Goal: Check status: Check status

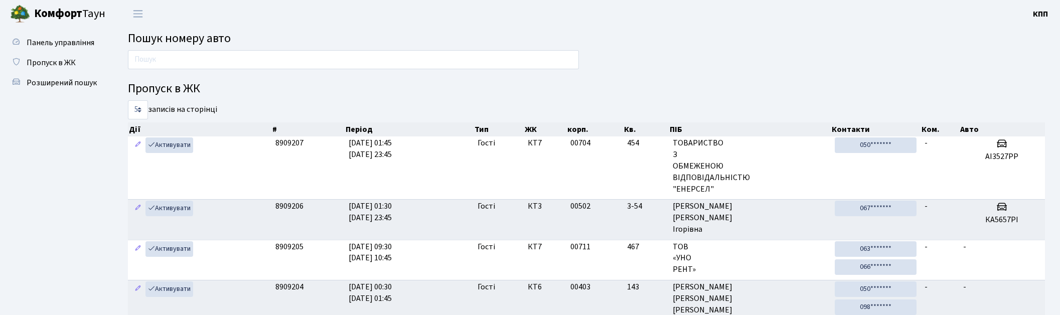
click at [196, 64] on input "text" at bounding box center [353, 59] width 451 height 19
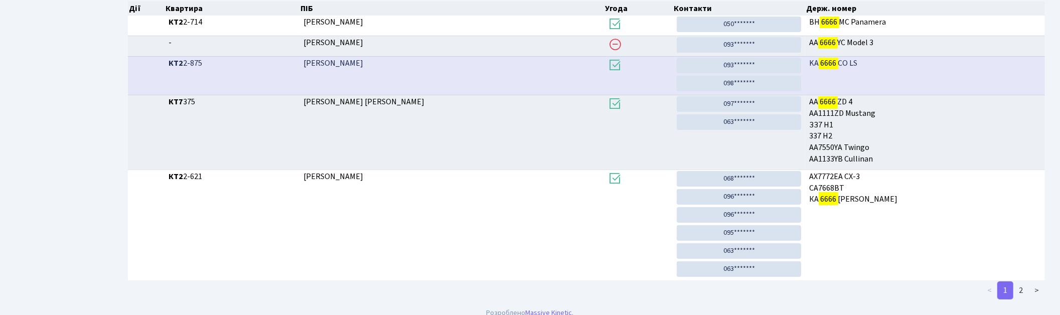
scroll to position [221, 0]
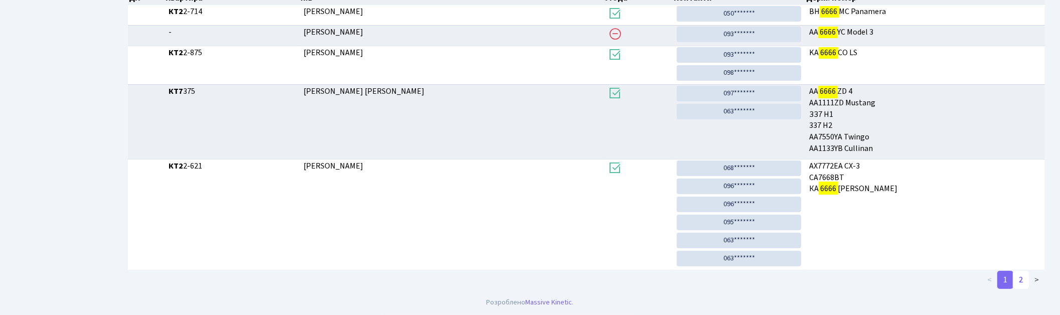
type input "6666"
click at [1018, 280] on link "2" at bounding box center [1021, 280] width 16 height 18
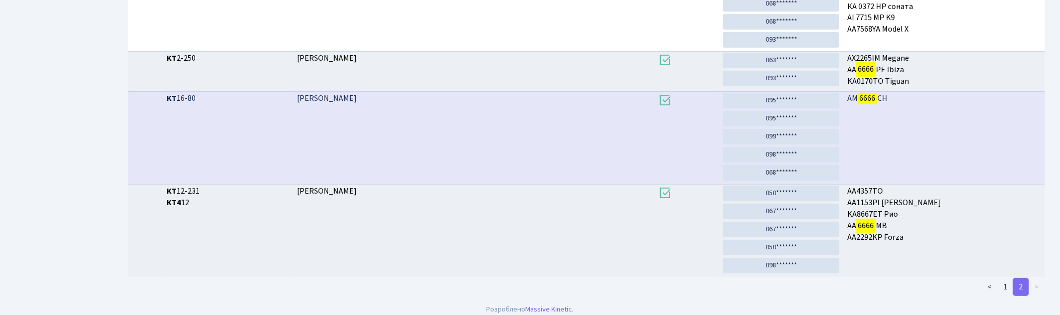
scroll to position [256, 0]
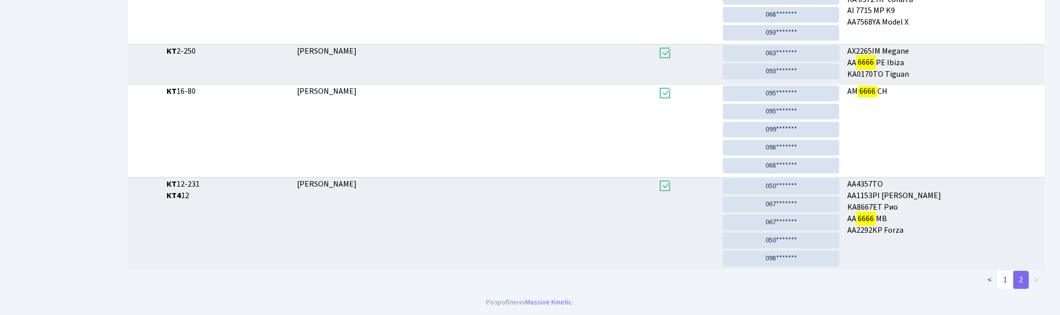
click at [1004, 283] on link "1" at bounding box center [1005, 280] width 16 height 18
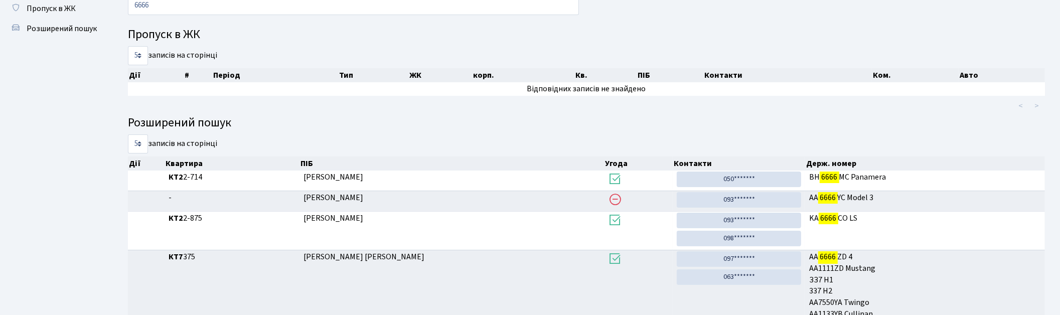
scroll to position [53, 0]
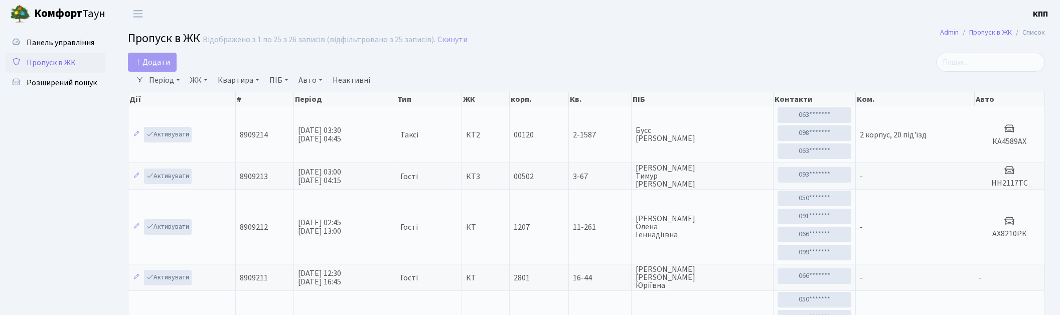
select select "25"
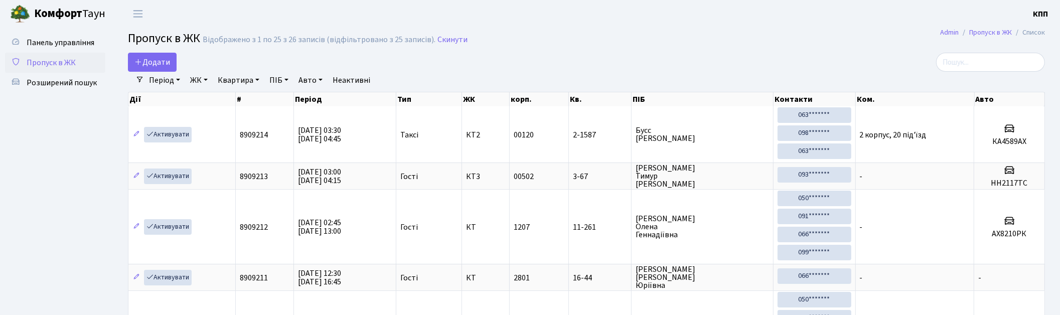
click at [149, 81] on link "Період" at bounding box center [164, 80] width 39 height 17
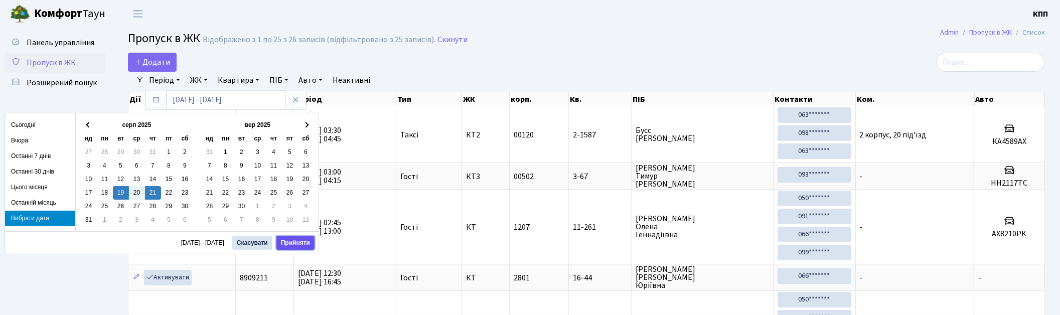
click at [297, 244] on button "Прийняти" at bounding box center [295, 243] width 38 height 14
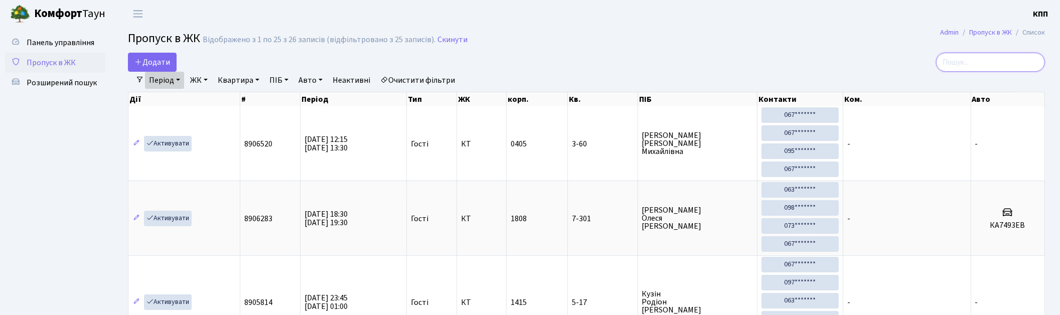
click at [983, 68] on input "search" at bounding box center [990, 62] width 109 height 19
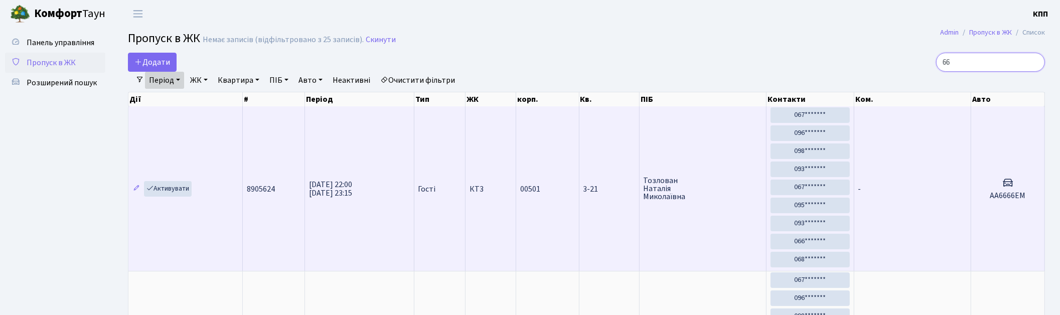
type input "6"
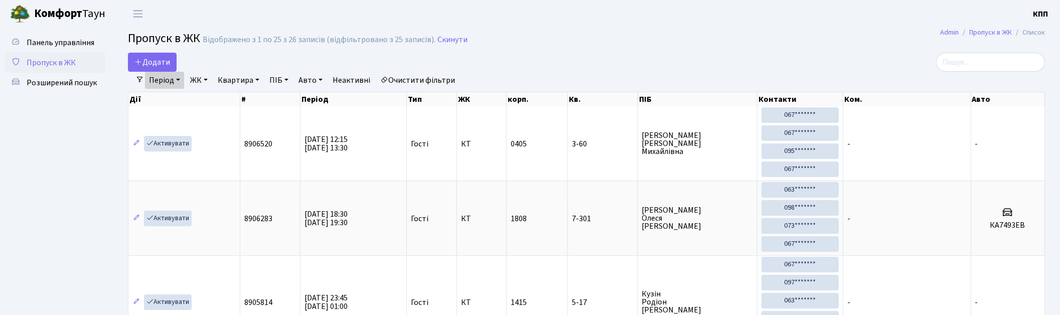
click at [28, 66] on span "Пропуск в ЖК" at bounding box center [51, 62] width 49 height 11
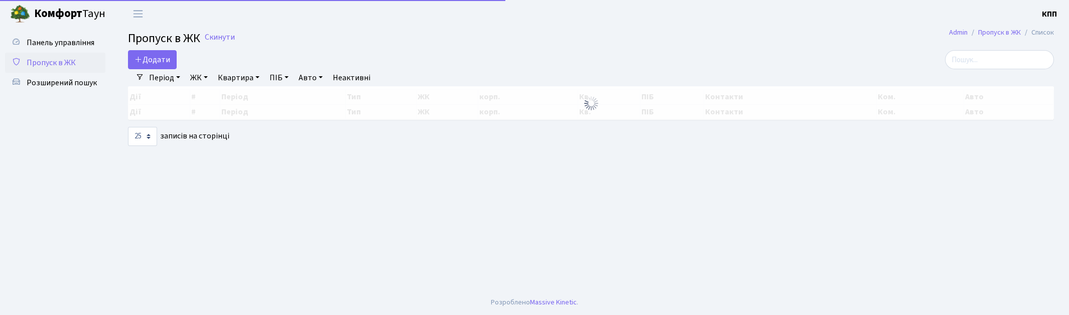
select select "25"
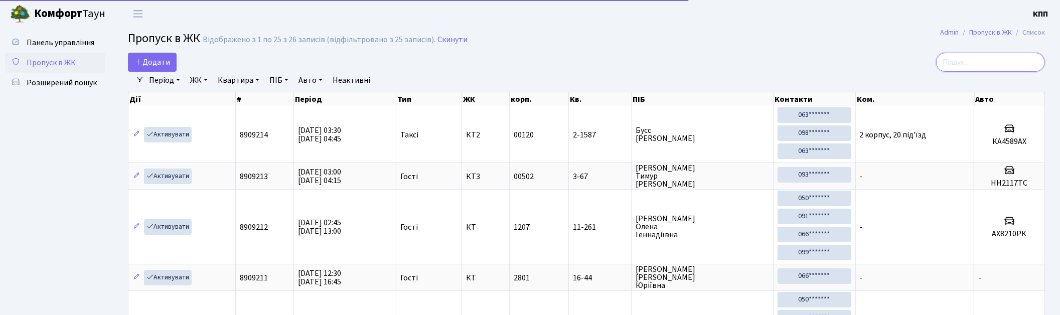
click at [965, 66] on input "search" at bounding box center [990, 62] width 109 height 19
